Goal: Transaction & Acquisition: Purchase product/service

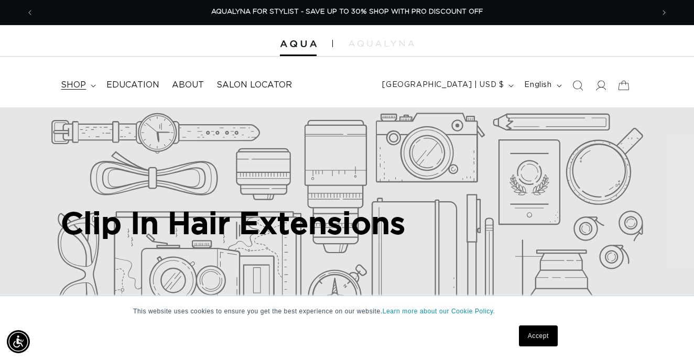
click at [95, 80] on summary "shop" at bounding box center [77, 85] width 46 height 24
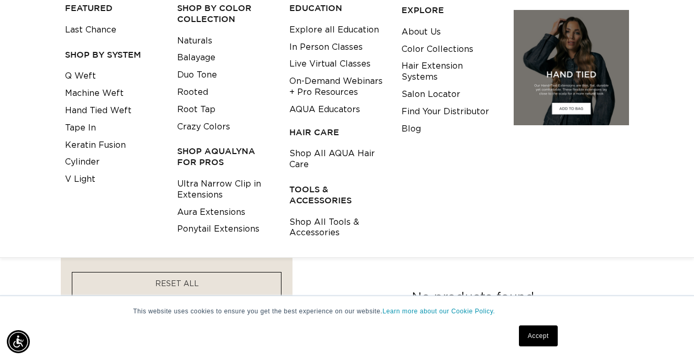
scroll to position [0, 1239]
click at [195, 186] on link "Ultra Narrow Clip in Extensions" at bounding box center [225, 190] width 96 height 28
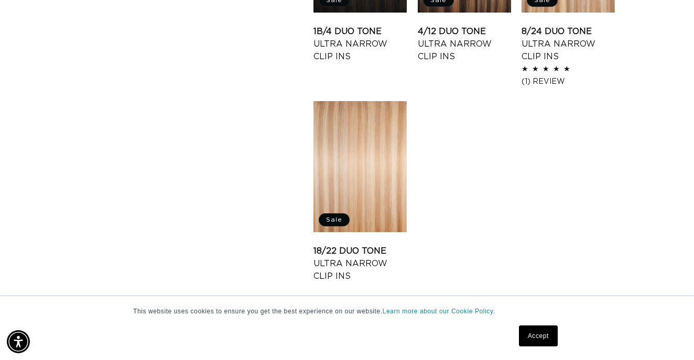
click at [539, 327] on link "Accept" at bounding box center [538, 335] width 39 height 21
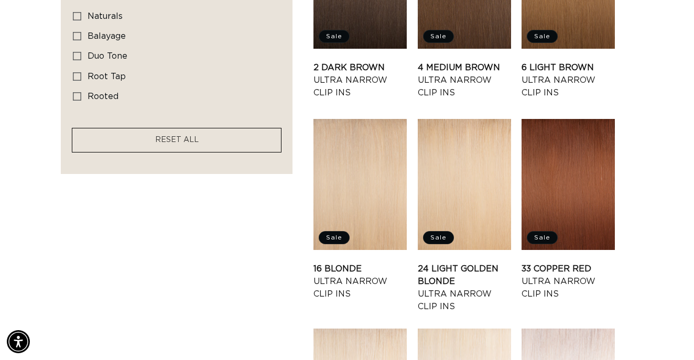
scroll to position [610, 0]
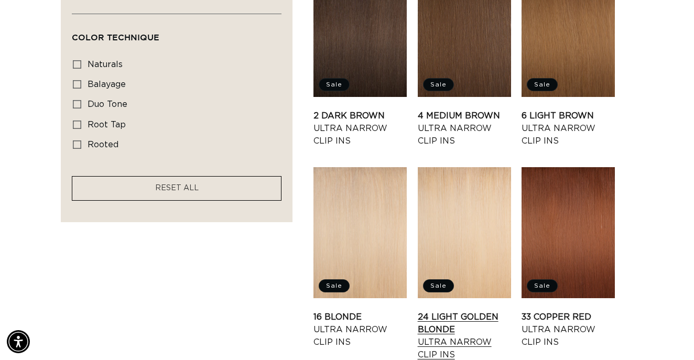
click at [481, 311] on link "24 Light Golden Blonde Ultra Narrow Clip Ins" at bounding box center [464, 336] width 93 height 50
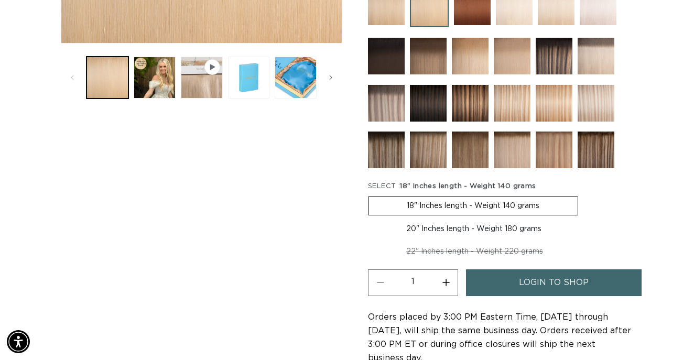
scroll to position [393, 0]
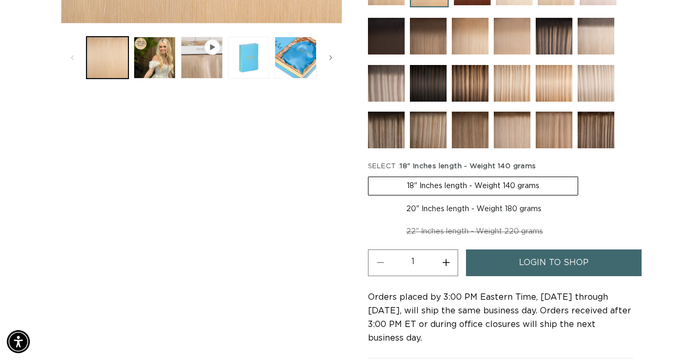
click at [481, 218] on label "20" Inches length - Weight 180 grams Variant sold out or unavailable" at bounding box center [474, 209] width 212 height 18
click at [583, 175] on input "20" Inches length - Weight 180 grams Variant sold out or unavailable" at bounding box center [583, 174] width 1 height 1
radio input "true"
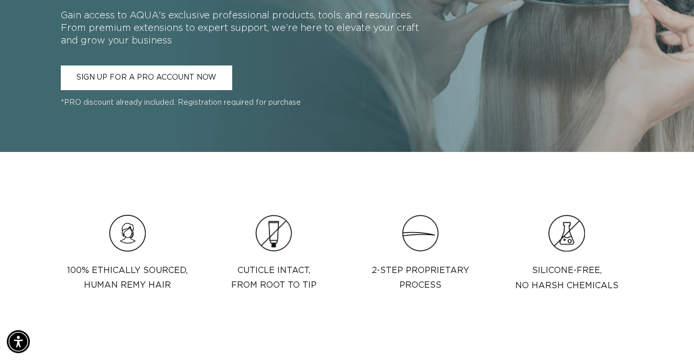
scroll to position [1007, 0]
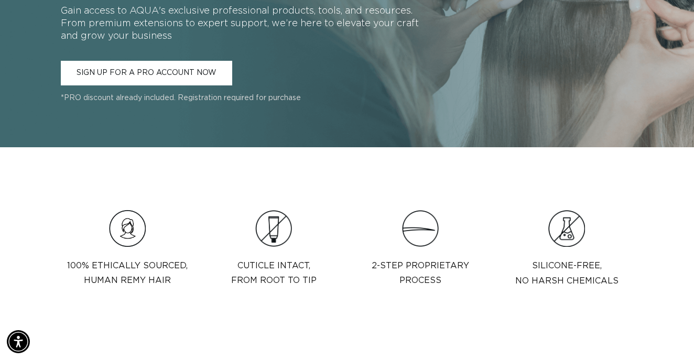
click at [172, 78] on link "SIGN UP FOR A PRO ACCOUNT NOW" at bounding box center [146, 73] width 171 height 25
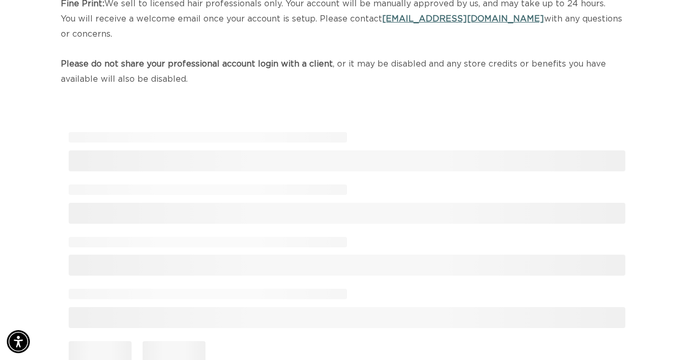
scroll to position [166, 0]
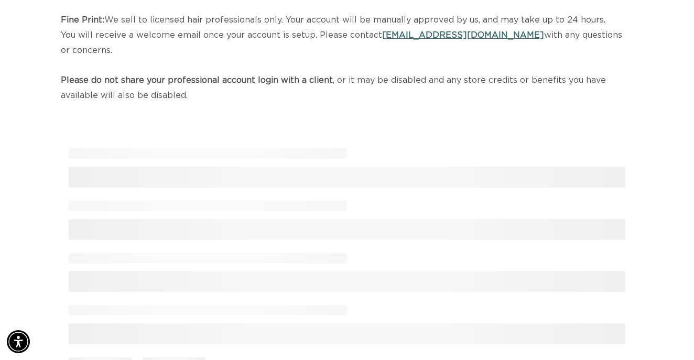
select select "US"
select select "[GEOGRAPHIC_DATA]"
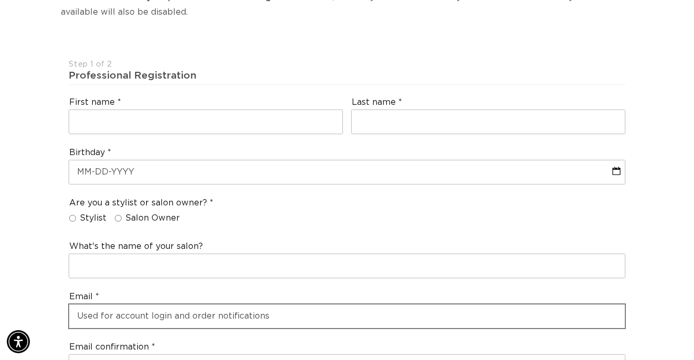
scroll to position [199, 0]
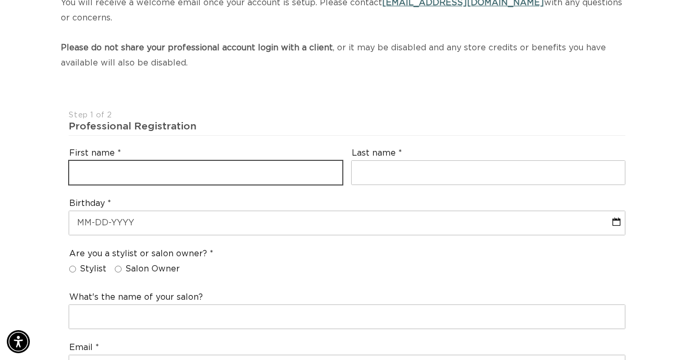
click at [159, 161] on input "text" at bounding box center [205, 173] width 273 height 24
type input "Haley"
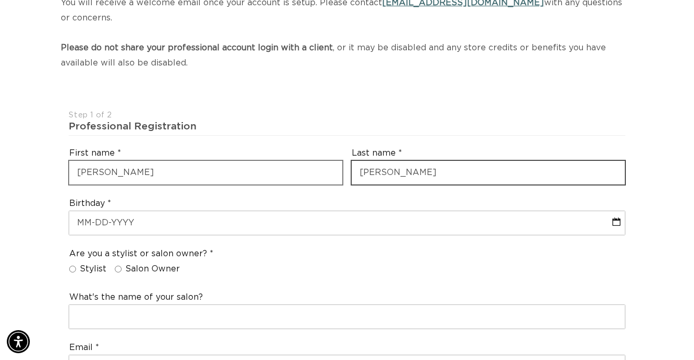
type input "Garber"
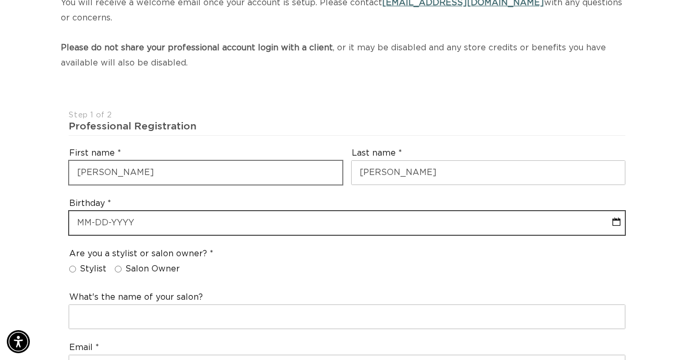
select select "7"
select select "2025"
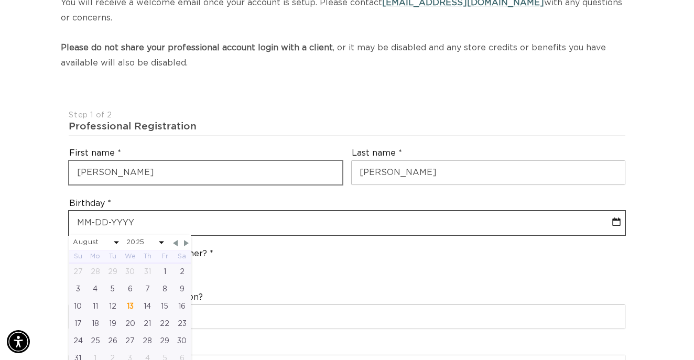
scroll to position [0, 1239]
type input "02"
select select "7"
select select "2025"
type input "02-2"
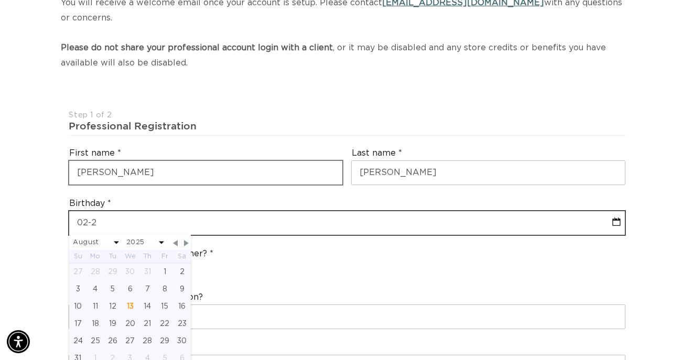
select select "7"
select select "2025"
type input "02-22"
select select "7"
select select "2025"
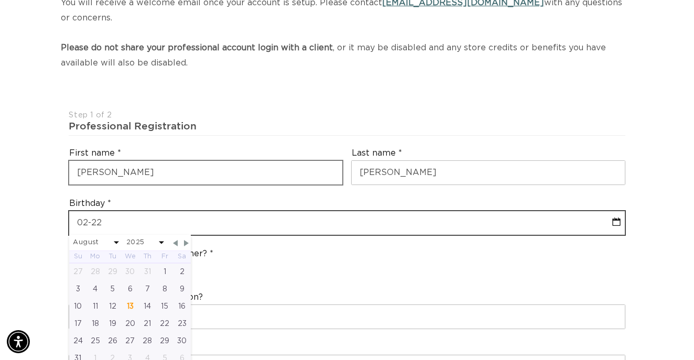
type input "02-22-1"
select select "7"
select select "2025"
type input "02-22-199"
select select "7"
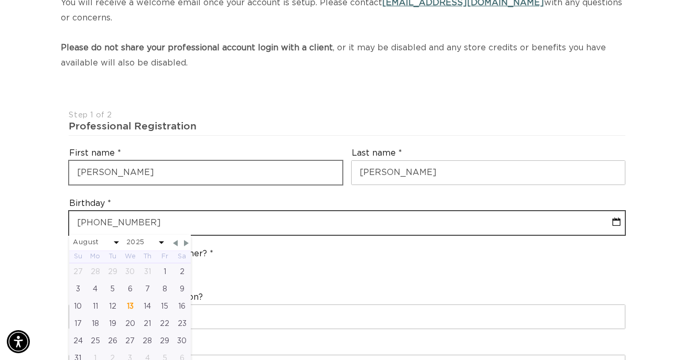
select select "2025"
type input "02-22-1994"
select select "1"
select select "1994"
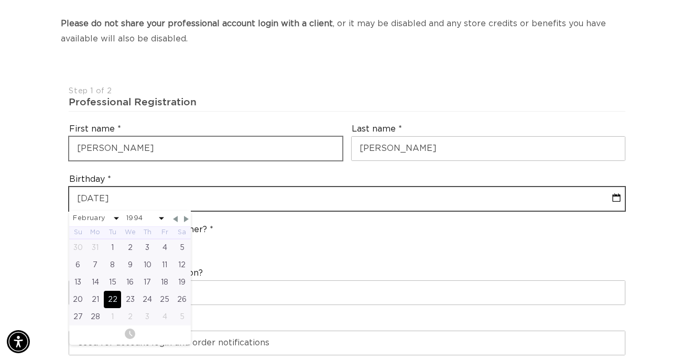
scroll to position [367, 0]
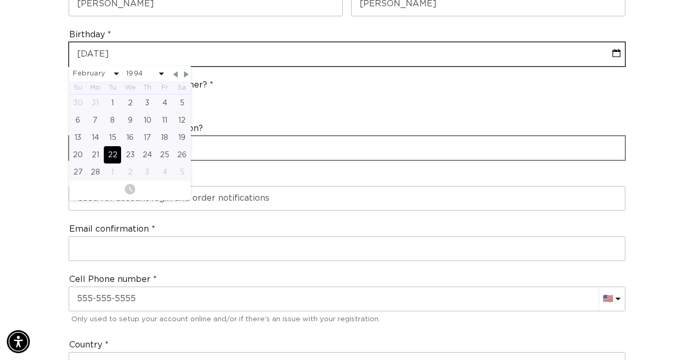
type input "02-22-1994"
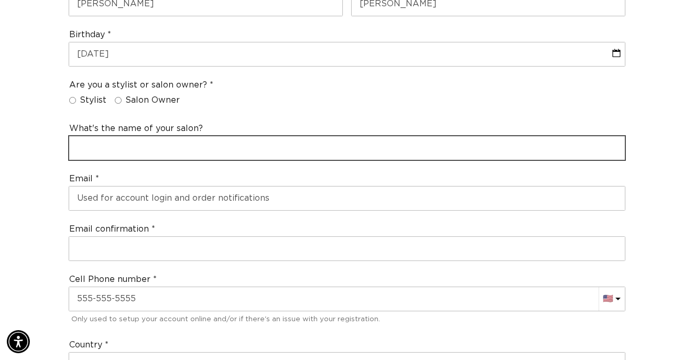
click at [308, 143] on input "text" at bounding box center [346, 148] width 555 height 24
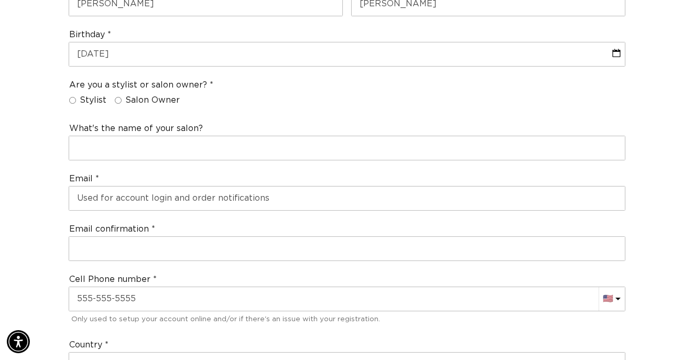
click at [95, 95] on span "Stylist" at bounding box center [93, 100] width 27 height 11
click at [76, 97] on input "Stylist" at bounding box center [72, 100] width 7 height 7
radio input "true"
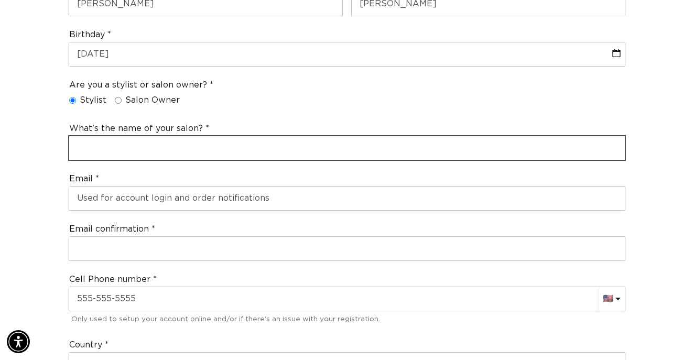
click at [119, 136] on input "text" at bounding box center [346, 148] width 555 height 24
type input "Beauty by Haley Garber"
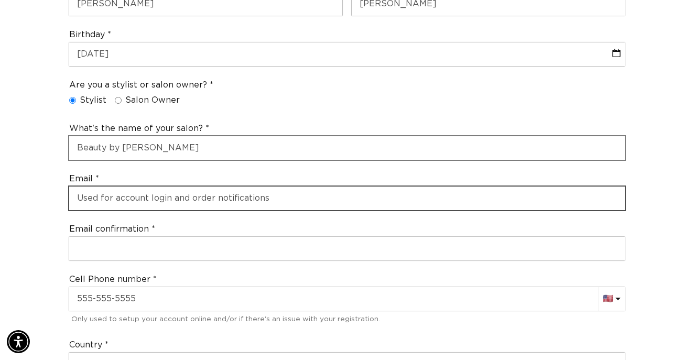
type input "j"
type input "beautybyhaleygarber@gmail,com"
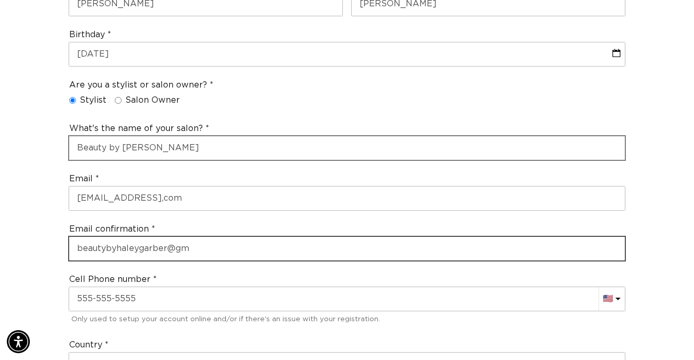
scroll to position [0, 1239]
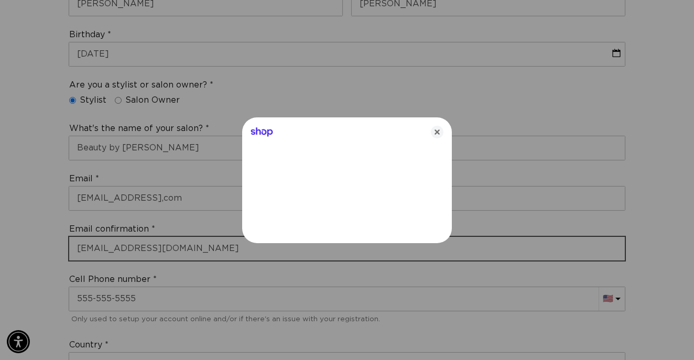
type input "beautybyhaleygarber@gmail.com"
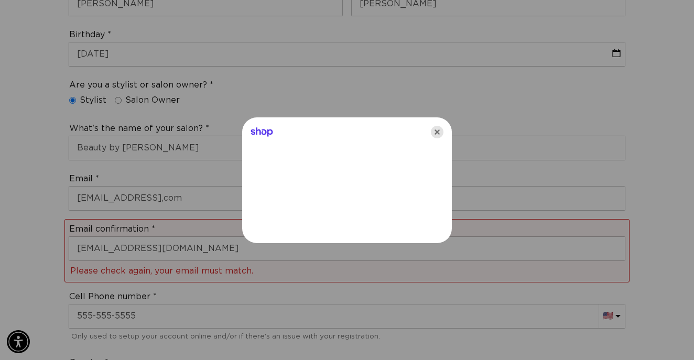
scroll to position [0, 0]
click at [434, 131] on icon "Close" at bounding box center [437, 132] width 13 height 13
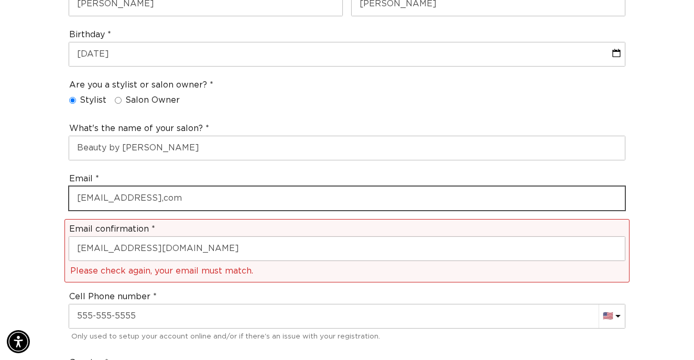
click at [198, 194] on input "beautybyhaleygarber@gmail,com" at bounding box center [346, 199] width 555 height 24
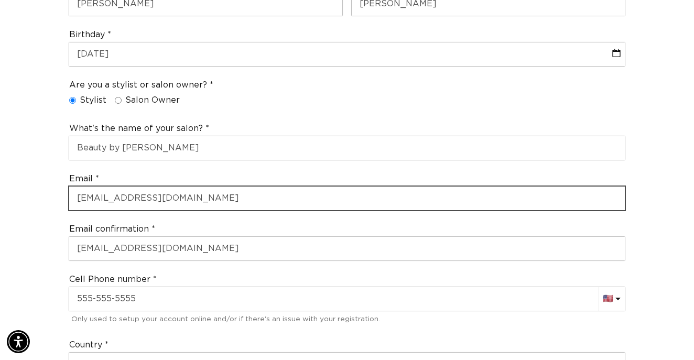
scroll to position [0, 619]
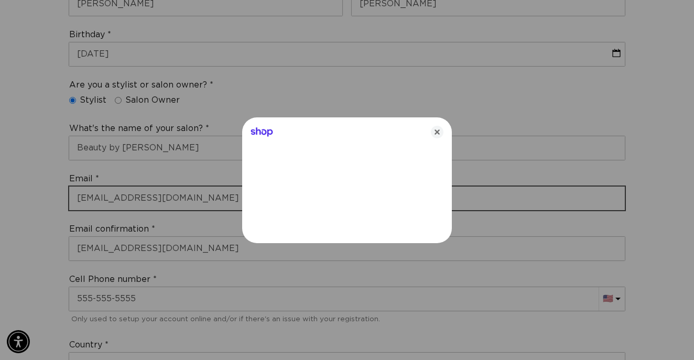
type input "beautybyhaleygarber@gmail.com"
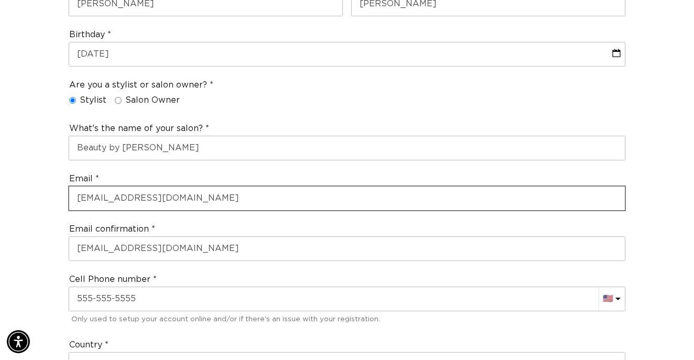
scroll to position [0, 1239]
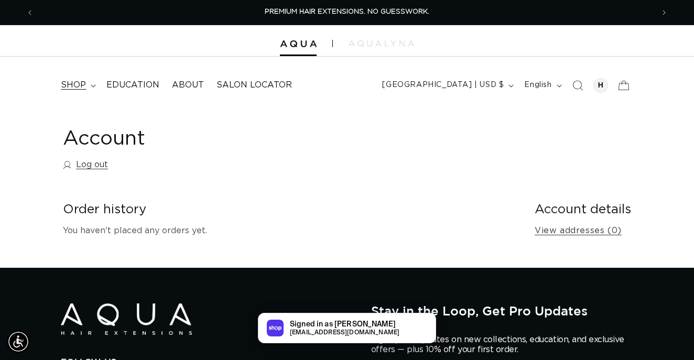
click at [87, 81] on summary "shop" at bounding box center [77, 85] width 46 height 24
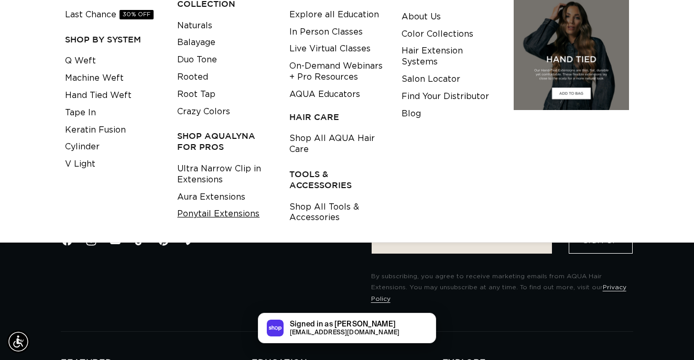
scroll to position [145, 0]
click at [203, 169] on link "Ultra Narrow Clip in Extensions" at bounding box center [225, 174] width 96 height 28
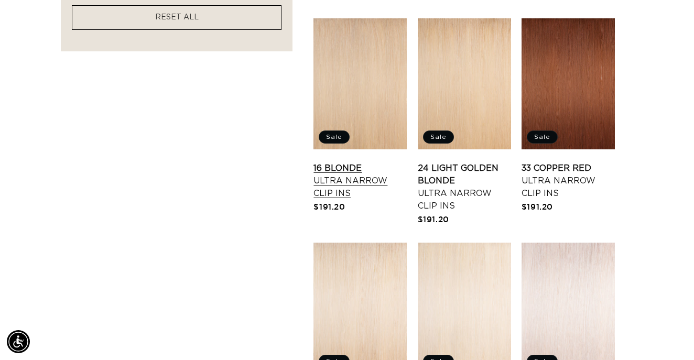
scroll to position [741, 0]
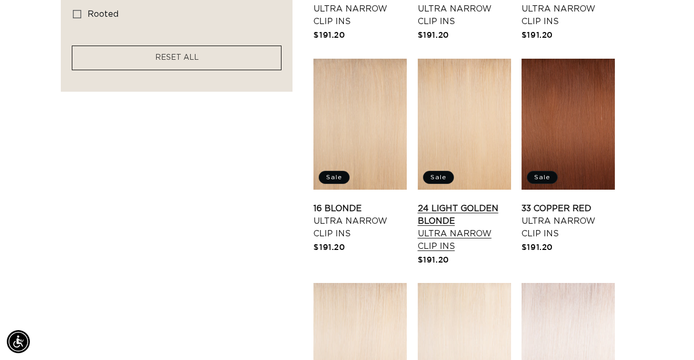
click at [457, 202] on link "24 Light Golden Blonde Ultra Narrow Clip Ins" at bounding box center [464, 227] width 93 height 50
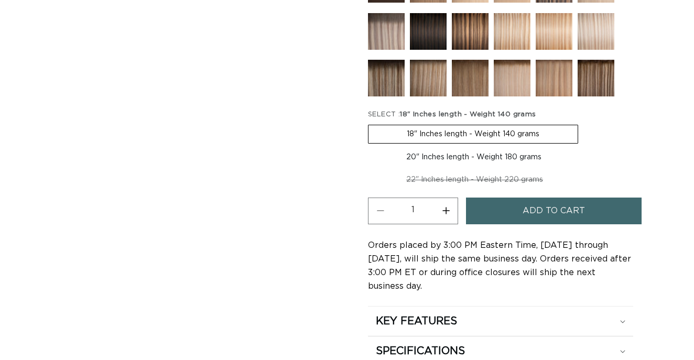
scroll to position [495, 0]
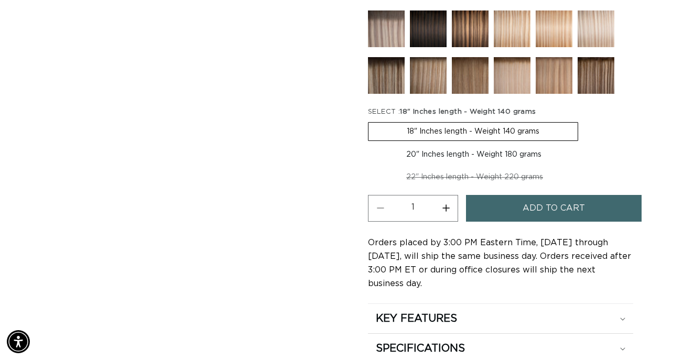
click at [451, 157] on label "20" Inches length - Weight 180 grams Variant sold out or unavailable" at bounding box center [474, 155] width 212 height 18
click at [583, 121] on input "20" Inches length - Weight 180 grams Variant sold out or unavailable" at bounding box center [583, 120] width 1 height 1
radio input "true"
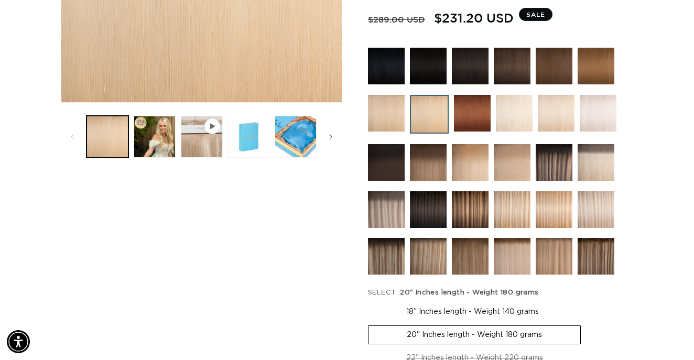
scroll to position [316, 0]
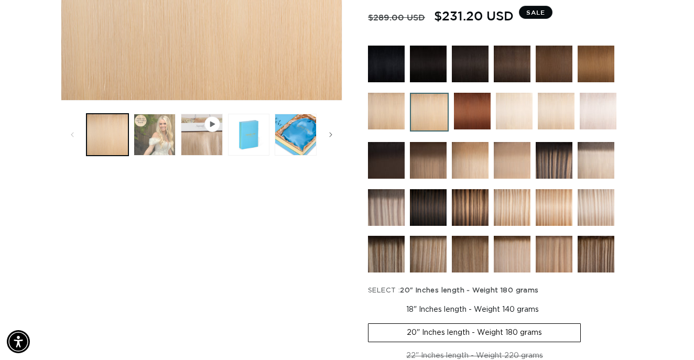
click at [155, 126] on button "Load image 2 in gallery view" at bounding box center [155, 135] width 42 height 42
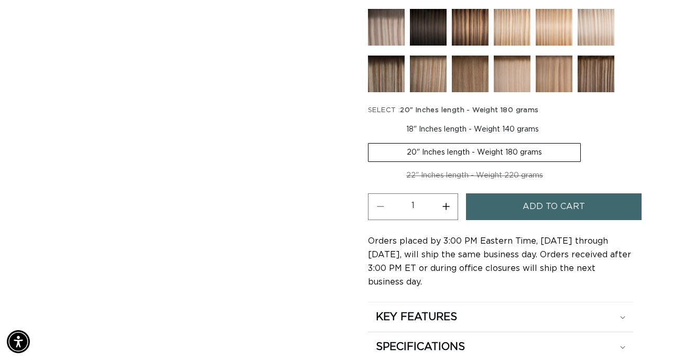
scroll to position [0, 0]
click at [516, 216] on button "Add to cart" at bounding box center [554, 206] width 176 height 27
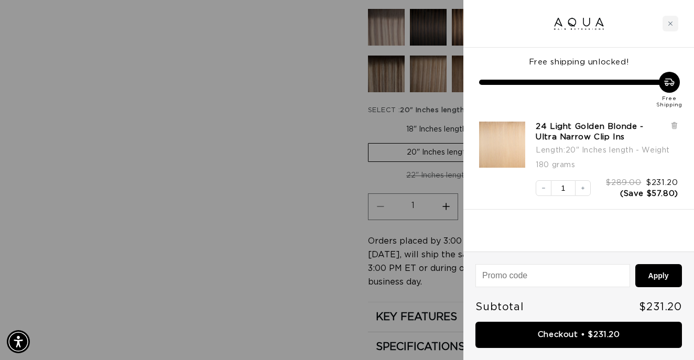
scroll to position [0, 619]
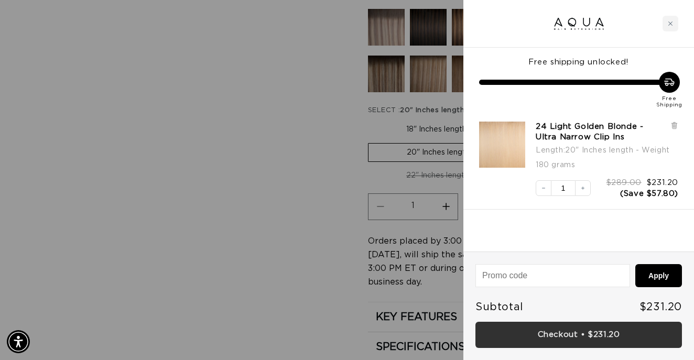
click at [569, 330] on link "Checkout • $231.20" at bounding box center [578, 335] width 206 height 27
